Goal: Task Accomplishment & Management: Manage account settings

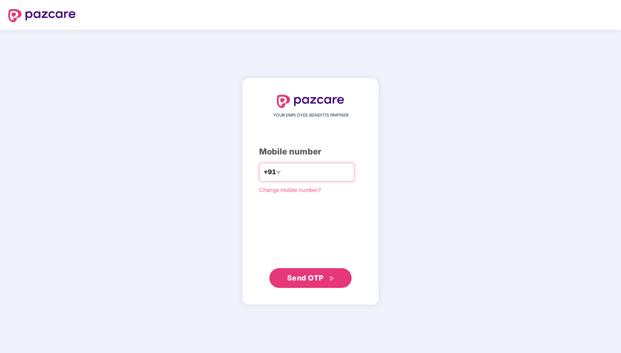
click at [293, 175] on input "number" at bounding box center [316, 171] width 67 height 13
type input "**********"
click at [308, 279] on span "Send OTP" at bounding box center [305, 277] width 37 height 9
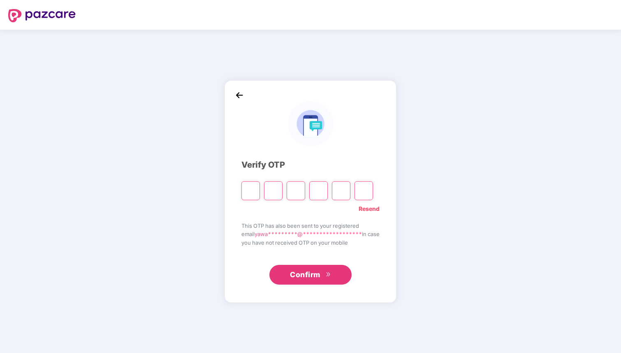
type input "*"
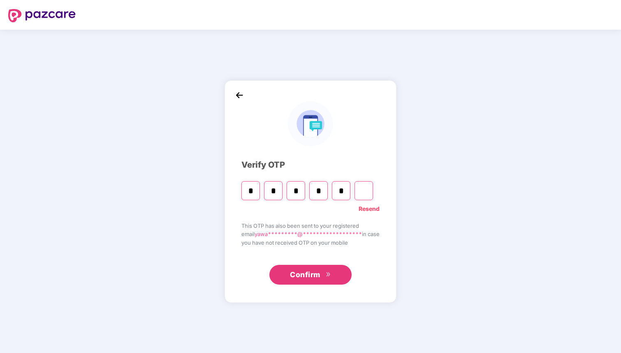
type input "*"
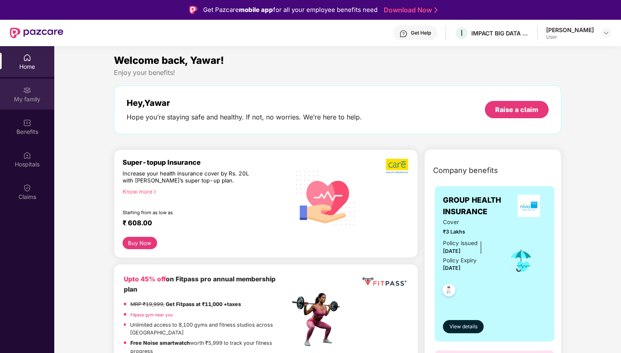
click at [30, 92] on img at bounding box center [27, 90] width 8 height 8
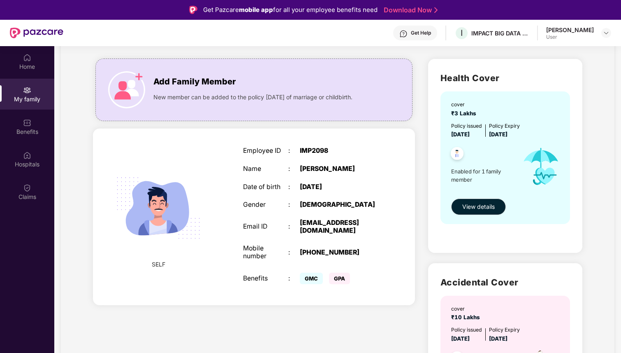
scroll to position [50, 0]
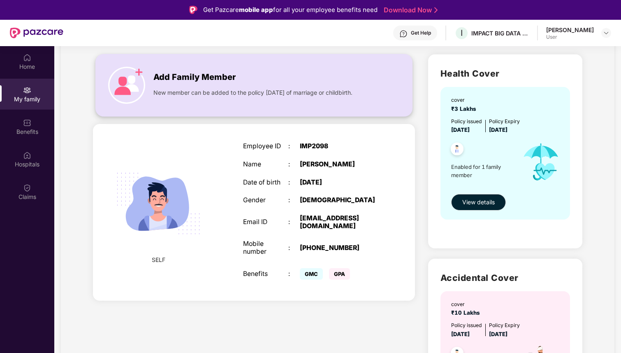
click at [246, 82] on div "Add Family Member" at bounding box center [263, 75] width 219 height 17
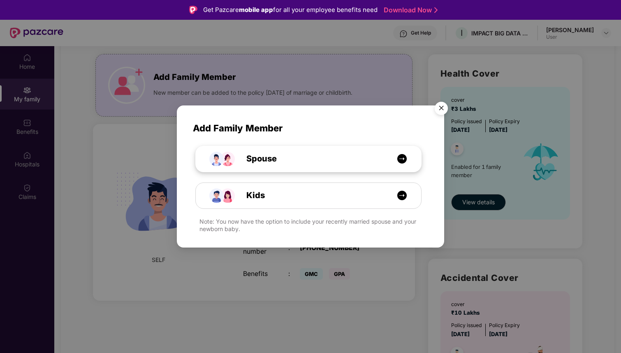
click at [269, 155] on span "Spouse" at bounding box center [252, 158] width 49 height 13
select select "****"
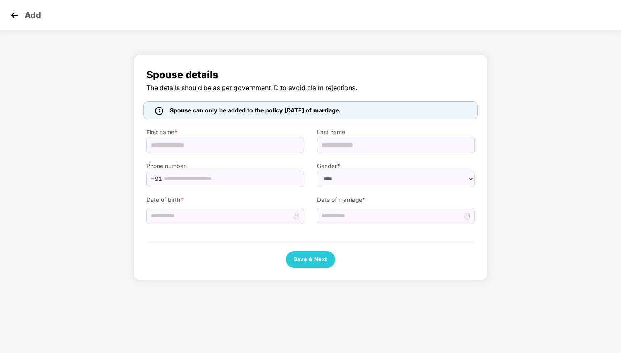
click at [199, 135] on label "First name *" at bounding box center [226, 132] width 158 height 9
click at [193, 144] on input "text" at bounding box center [226, 145] width 158 height 16
click at [351, 219] on input at bounding box center [392, 215] width 141 height 9
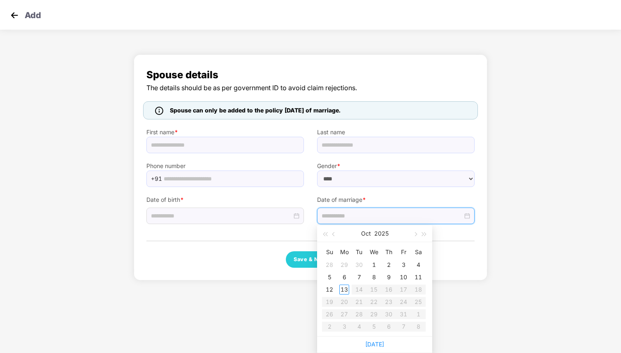
type input "**********"
click at [332, 234] on button "button" at bounding box center [334, 233] width 9 height 16
click at [374, 263] on table "Su Mo Tu We Th Fr Sa 31 1 2 3 4 5 6 7 8 9 10 11 12 13 14 15 16 17 18 19 20 21 2…" at bounding box center [374, 288] width 104 height 87
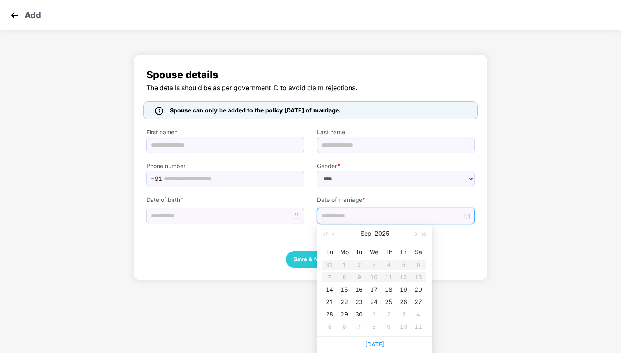
click at [453, 253] on div "Save & Next" at bounding box center [311, 259] width 328 height 16
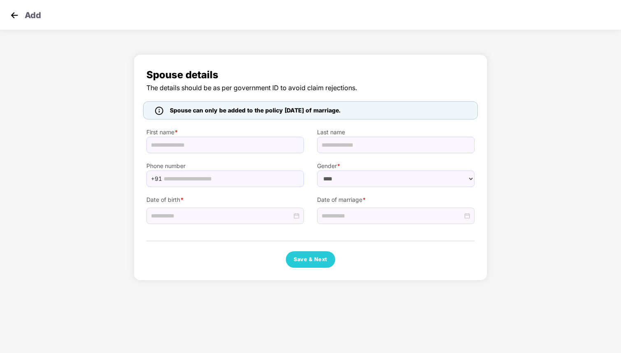
click at [233, 112] on span "Spouse can only be added to the policy within 30 days of marriage." at bounding box center [255, 110] width 171 height 9
click at [344, 107] on div "Spouse can only be added to the policy within 30 days of marriage." at bounding box center [255, 110] width 177 height 9
drag, startPoint x: 368, startPoint y: 112, endPoint x: 163, endPoint y: 113, distance: 204.1
click at [163, 113] on div "Spouse can only be added to the policy within 30 days of marriage." at bounding box center [310, 110] width 335 height 18
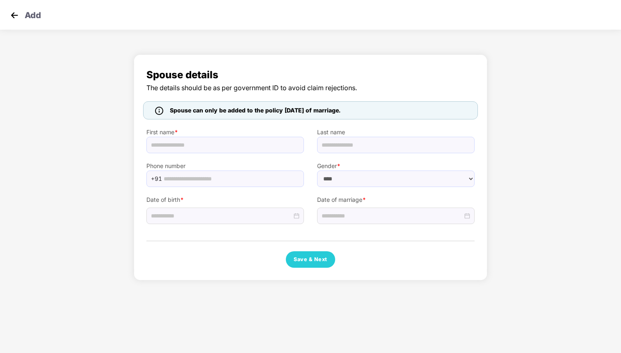
click at [158, 113] on img at bounding box center [159, 111] width 8 height 8
click at [137, 116] on div "Spouse details The details should be as per government ID to avoid claim reject…" at bounding box center [311, 167] width 354 height 226
click at [12, 14] on img at bounding box center [14, 15] width 12 height 12
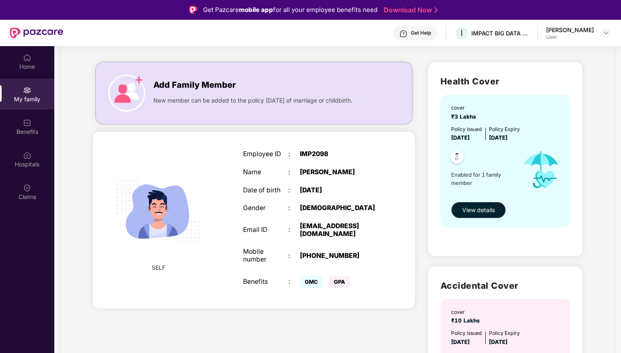
scroll to position [72, 0]
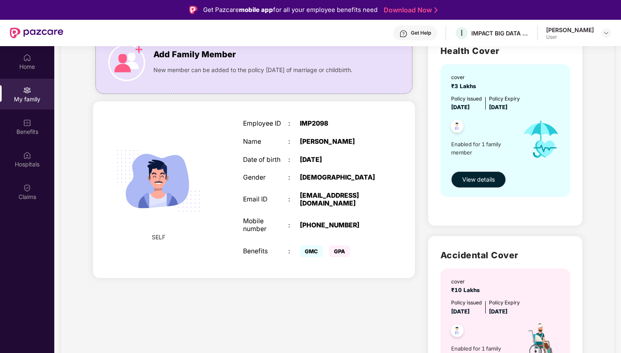
click at [172, 208] on img at bounding box center [159, 181] width 104 height 104
click at [30, 61] on img at bounding box center [27, 58] width 8 height 8
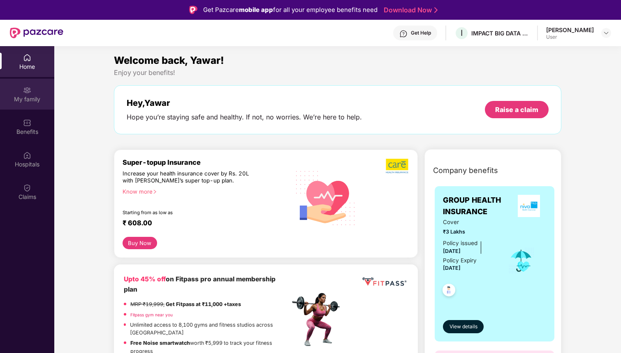
click at [26, 94] on img at bounding box center [27, 90] width 8 height 8
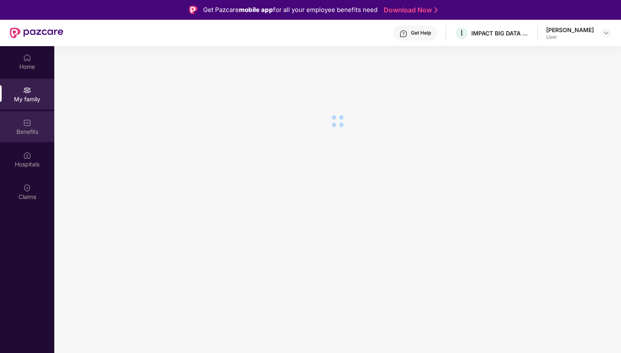
click at [29, 125] on img at bounding box center [27, 123] width 8 height 8
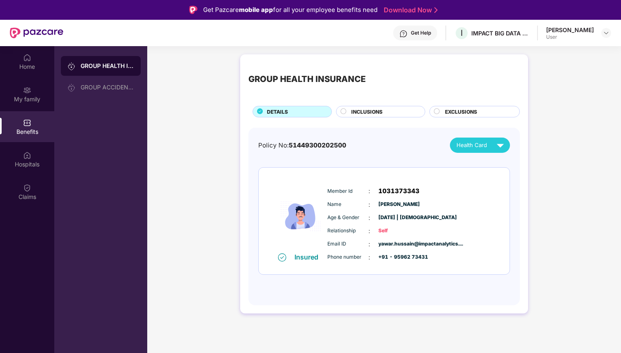
click at [350, 116] on div "INCLUSIONS" at bounding box center [384, 112] width 74 height 9
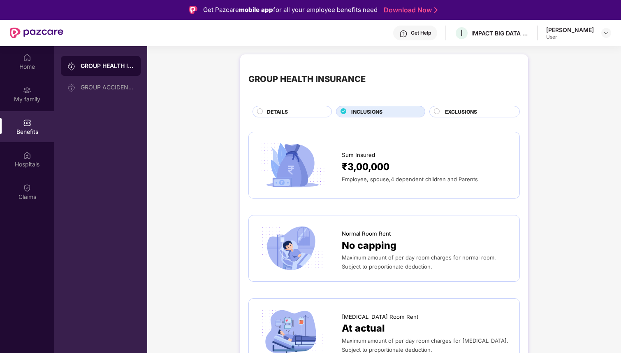
click at [280, 112] on span "DETAILS" at bounding box center [277, 112] width 21 height 8
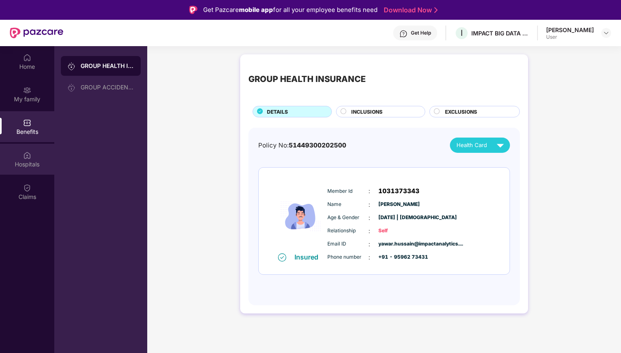
click at [26, 156] on img at bounding box center [27, 155] width 8 height 8
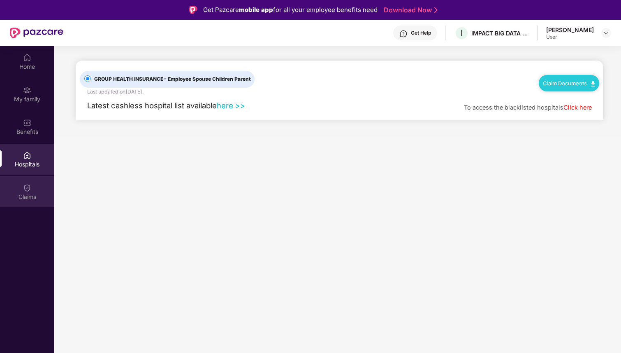
click at [17, 189] on div "Claims" at bounding box center [27, 191] width 54 height 31
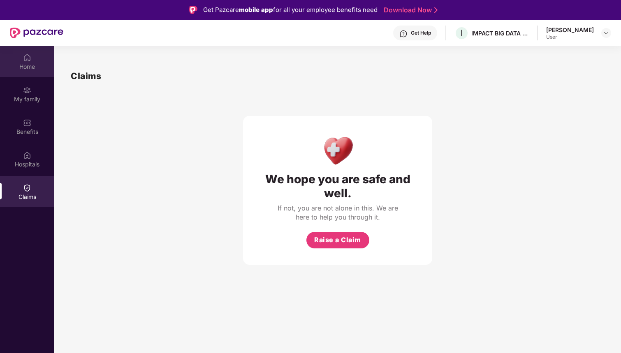
click at [27, 69] on div "Home" at bounding box center [27, 67] width 54 height 8
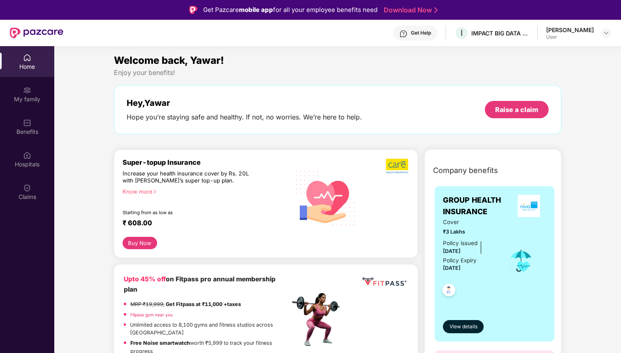
click at [411, 33] on div "Get Help" at bounding box center [421, 33] width 20 height 7
click at [324, 53] on div "Welcome back, Yawar!" at bounding box center [338, 61] width 448 height 16
click at [489, 32] on div "IMPACT BIG DATA ANALYSIS PRIVATE LIMITED" at bounding box center [501, 33] width 58 height 8
click at [573, 28] on div "Yawar Hussain Rather" at bounding box center [571, 30] width 48 height 8
click at [608, 31] on img at bounding box center [606, 33] width 7 height 7
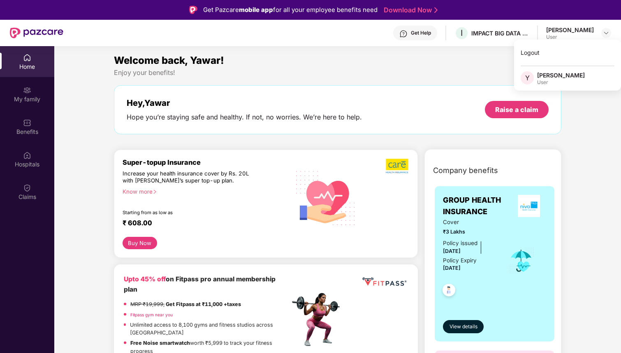
click at [461, 72] on div "Enjoy your benefits!" at bounding box center [338, 72] width 448 height 9
click at [207, 199] on div "Super-topup Insurance Increase your health insurance cover by Rs. 20L with PazC…" at bounding box center [207, 197] width 168 height 79
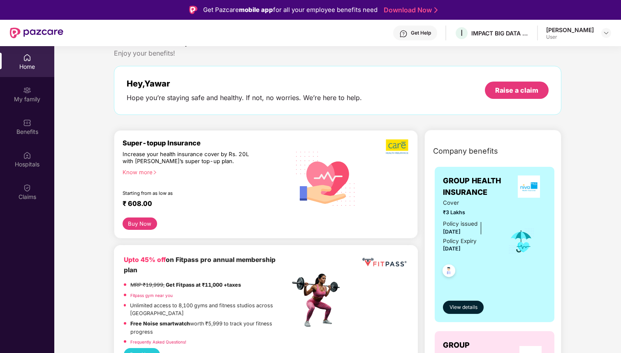
scroll to position [25, 0]
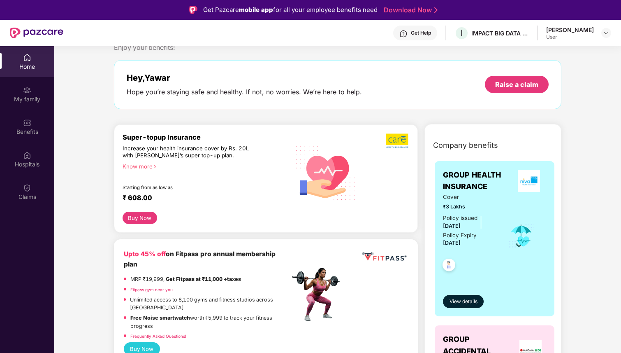
click at [147, 169] on div "Know more" at bounding box center [204, 166] width 163 height 6
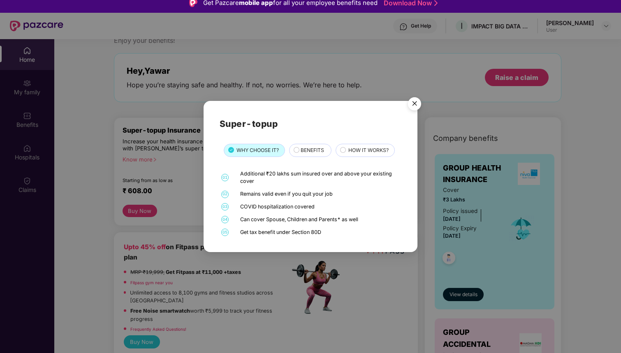
scroll to position [9, 0]
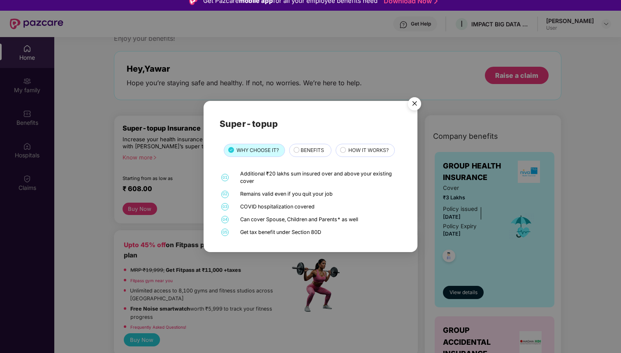
click at [309, 149] on span "BENEFITS" at bounding box center [312, 150] width 23 height 8
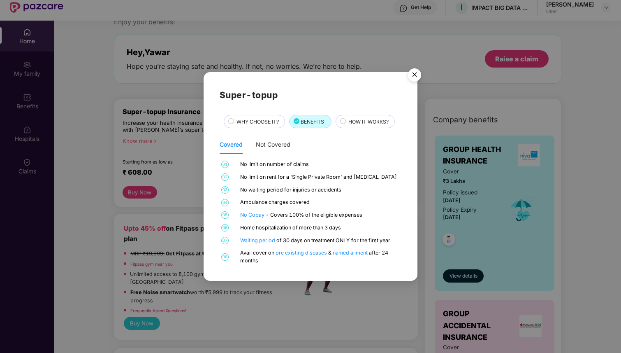
scroll to position [26, 0]
click at [353, 119] on span "HOW IT WORKS?" at bounding box center [369, 122] width 40 height 8
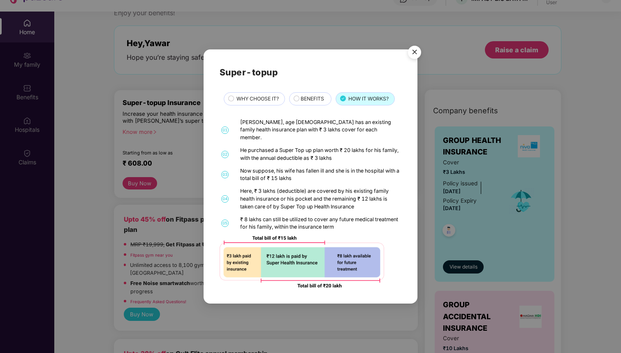
scroll to position [46, 0]
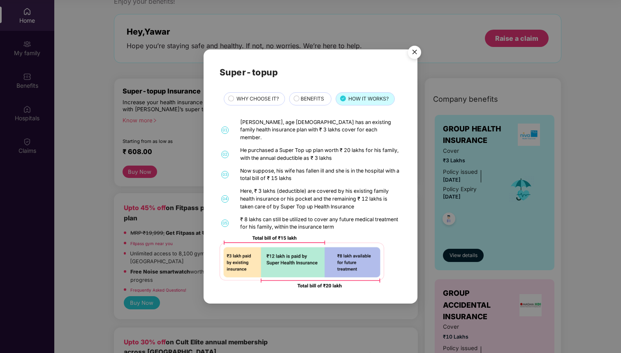
click at [317, 102] on span "BENEFITS" at bounding box center [312, 99] width 23 height 8
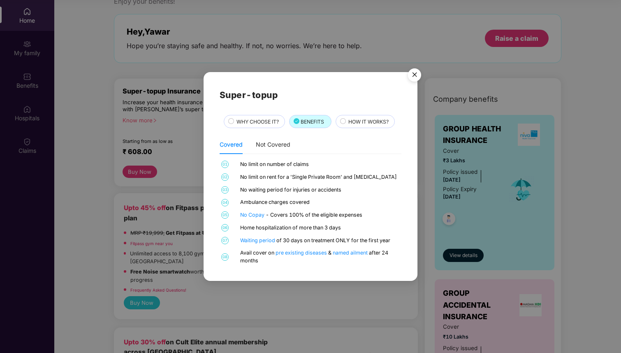
click at [261, 114] on div "Super-topup WHY CHOOSE IT? BENEFITS HOW IT WORKS? Covered Not Covered 01 No lim…" at bounding box center [311, 176] width 182 height 177
click at [254, 122] on span "WHY CHOOSE IT?" at bounding box center [258, 122] width 42 height 8
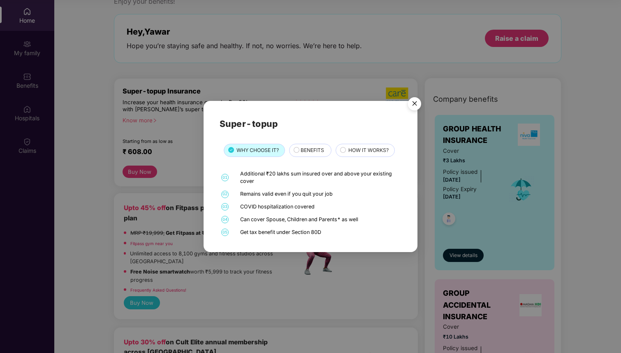
click at [307, 147] on span "BENEFITS" at bounding box center [312, 150] width 23 height 8
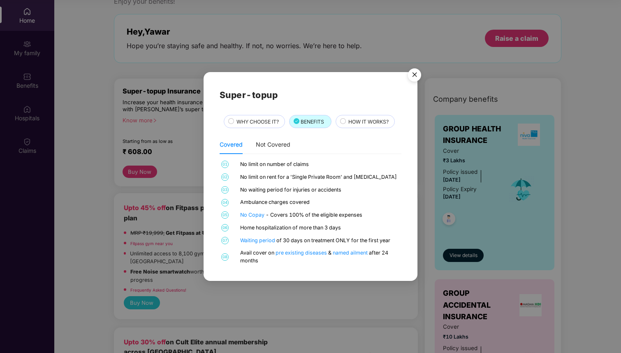
click at [361, 126] on div "HOW IT WORKS?" at bounding box center [367, 122] width 46 height 9
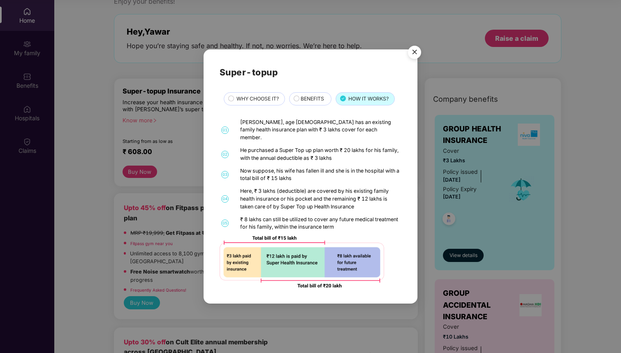
click at [416, 57] on img "Close" at bounding box center [414, 53] width 23 height 23
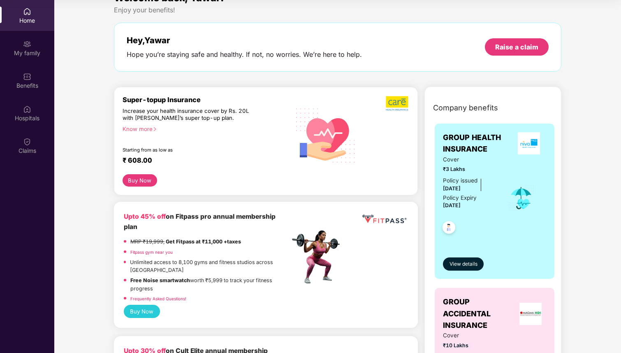
scroll to position [7, 0]
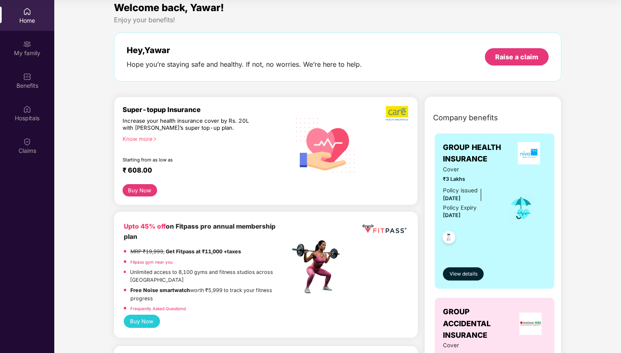
click at [147, 140] on div "Know more" at bounding box center [204, 138] width 163 height 6
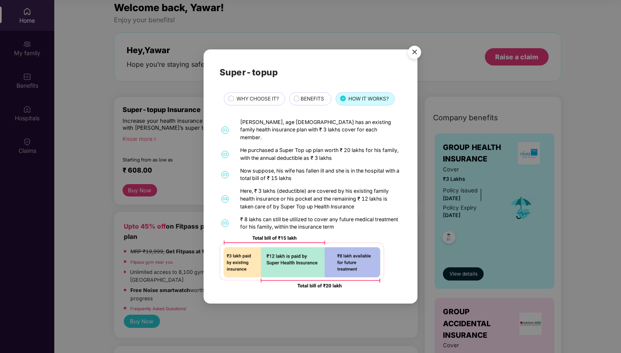
click at [179, 153] on div "Super-topup WHY CHOOSE IT? BENEFITS HOW IT WORKS? 01 Mr. Gupta, age 36 has an e…" at bounding box center [310, 176] width 621 height 353
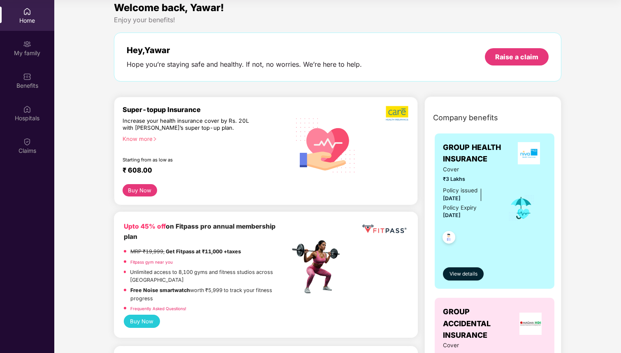
click at [144, 182] on div "Super-topup Insurance Increase your health insurance cover by Rs. 20L with PazC…" at bounding box center [207, 144] width 168 height 79
click at [143, 193] on button "Buy Now" at bounding box center [140, 190] width 35 height 12
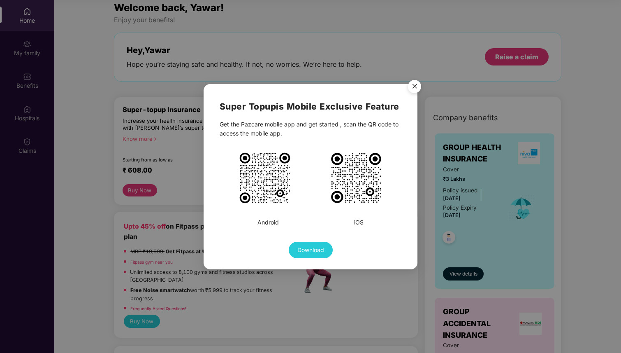
click at [418, 83] on img "Close" at bounding box center [414, 87] width 23 height 23
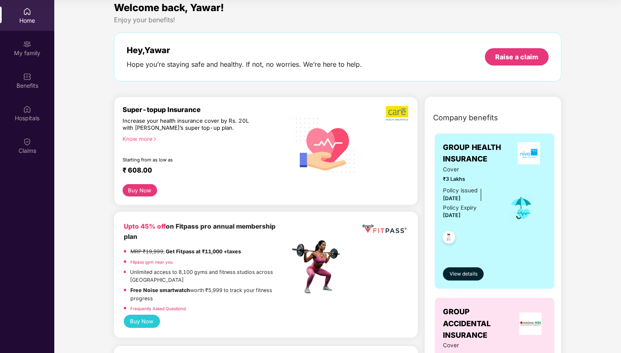
scroll to position [0, 0]
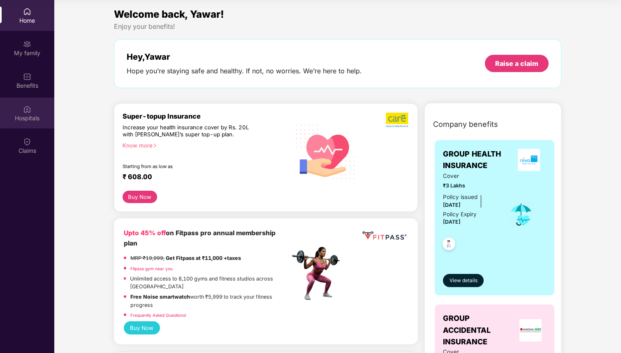
click at [25, 117] on div "Hospitals" at bounding box center [27, 118] width 54 height 8
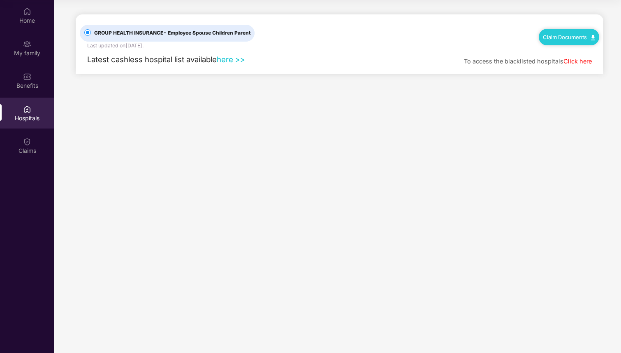
click at [230, 61] on link "here >>" at bounding box center [231, 59] width 28 height 9
